Goal: Task Accomplishment & Management: Manage account settings

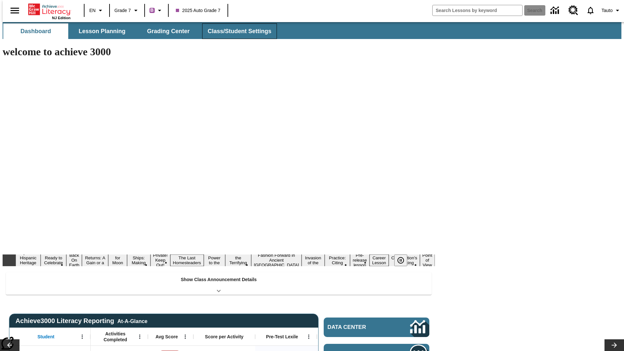
click at [236, 31] on button "Class/Student Settings" at bounding box center [239, 31] width 75 height 16
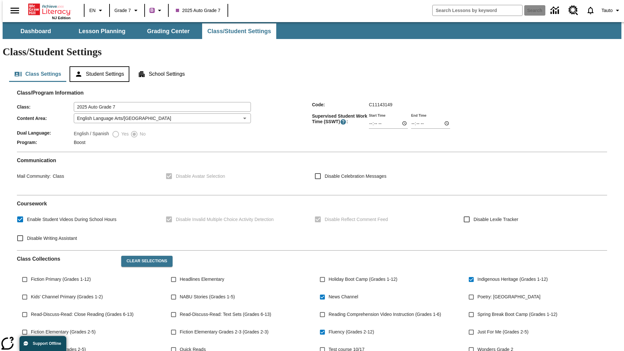
click at [98, 66] on button "Student Settings" at bounding box center [100, 74] width 60 height 16
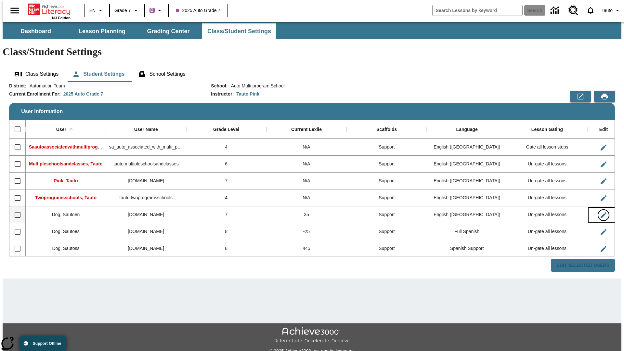
click at [601, 212] on icon "Edit User" at bounding box center [604, 215] width 6 height 6
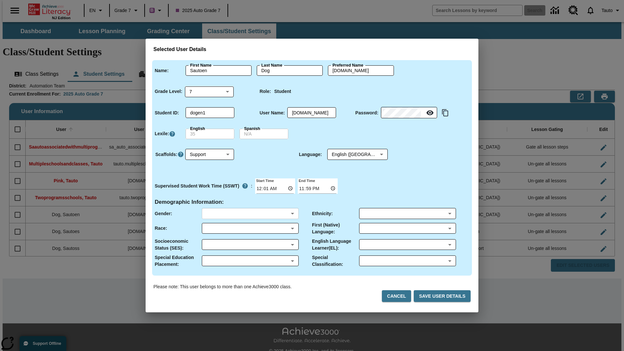
click at [250, 214] on body "Skip to main content NJ Edition EN Grade 7 B 2025 Auto Grade 7 Search 0 Tauto D…" at bounding box center [312, 193] width 619 height 343
click at [250, 228] on body "Skip to main content NJ Edition EN Grade 7 B 2025 Auto Grade 7 Search 0 Tauto D…" at bounding box center [312, 193] width 619 height 343
click at [250, 245] on body "Skip to main content NJ Edition EN Grade 7 B 2025 Auto Grade 7 Search 0 Tauto D…" at bounding box center [312, 193] width 619 height 343
click at [250, 261] on body "Skip to main content NJ Edition EN Grade 7 B 2025 Auto Grade 7 Search 0 Tauto D…" at bounding box center [312, 193] width 619 height 343
click at [407, 214] on body "Skip to main content NJ Edition EN Grade 7 B 2025 Auto Grade 7 Search 0 Tauto D…" at bounding box center [312, 193] width 619 height 343
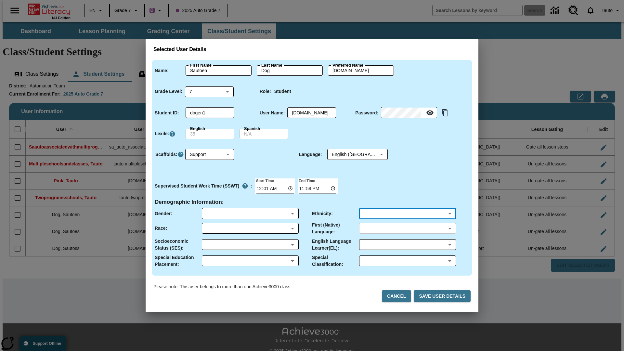
click at [407, 228] on body "Skip to main content NJ Edition EN Grade 7 B 2025 Auto Grade 7 Search 0 Tauto D…" at bounding box center [312, 193] width 619 height 343
click at [407, 245] on body "Skip to main content NJ Edition EN Grade 7 B 2025 Auto Grade 7 Search 0 Tauto D…" at bounding box center [312, 193] width 619 height 343
click at [407, 261] on body "Skip to main content NJ Edition EN Grade 7 B 2025 Auto Grade 7 Search 0 Tauto D…" at bounding box center [312, 193] width 619 height 343
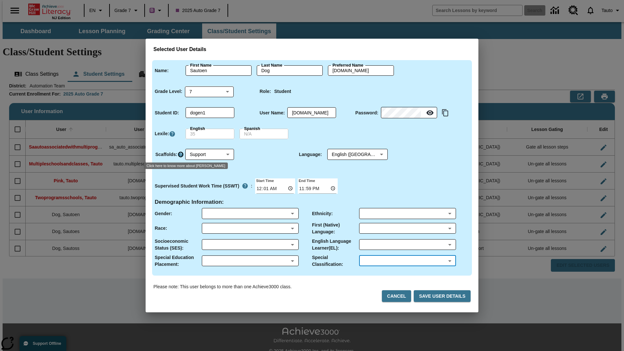
click at [180, 154] on icon "Click here to know more about Scaffolds" at bounding box center [181, 154] width 7 height 7
